Goal: Check status: Check status

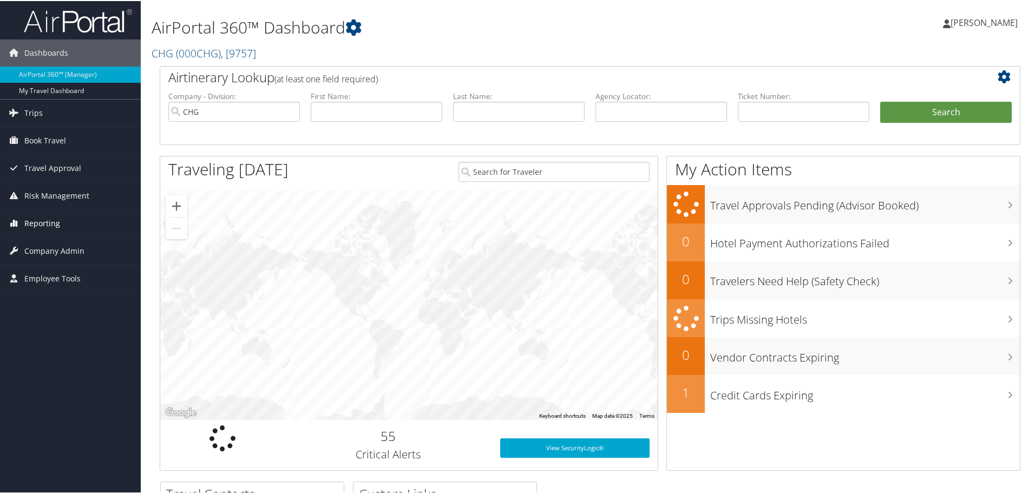
click at [52, 227] on span "Reporting" at bounding box center [42, 222] width 36 height 27
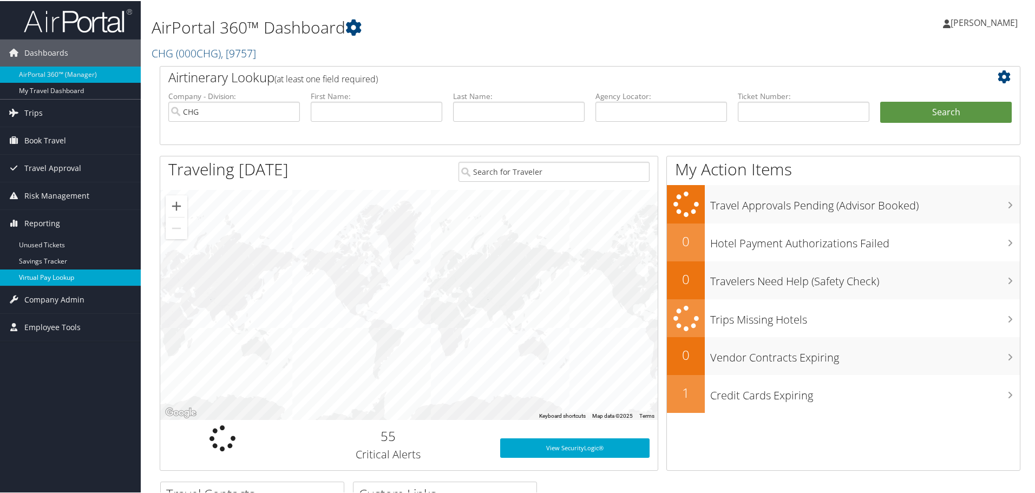
click at [76, 279] on link "Virtual Pay Lookup" at bounding box center [70, 277] width 141 height 16
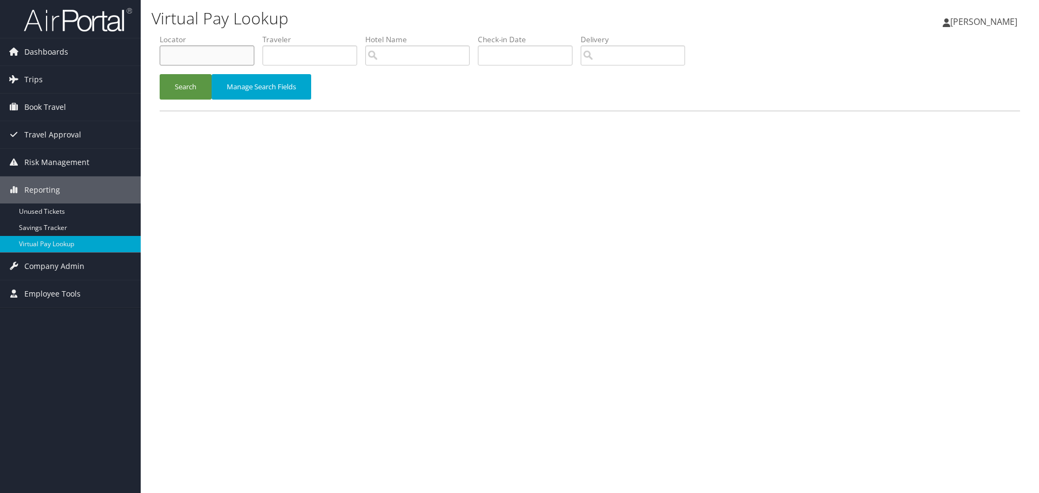
click at [176, 62] on input "text" at bounding box center [207, 55] width 95 height 20
click at [202, 50] on input "text" at bounding box center [207, 55] width 95 height 20
paste input "QYDCDH"
type input "QYDCDH"
click at [189, 84] on button "Search" at bounding box center [186, 86] width 52 height 25
